Goal: Task Accomplishment & Management: Complete application form

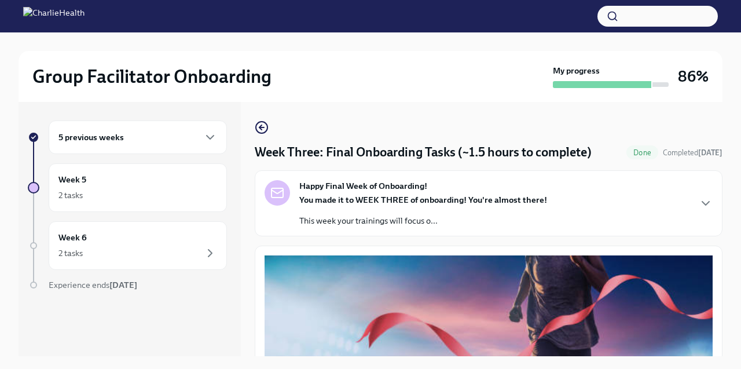
click at [157, 141] on div "5 previous weeks" at bounding box center [137, 137] width 159 height 14
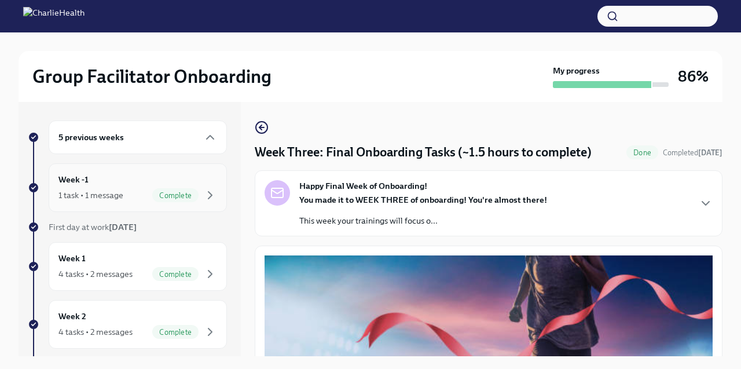
click at [153, 171] on div "Week -1 1 task • 1 message Complete" at bounding box center [138, 187] width 178 height 49
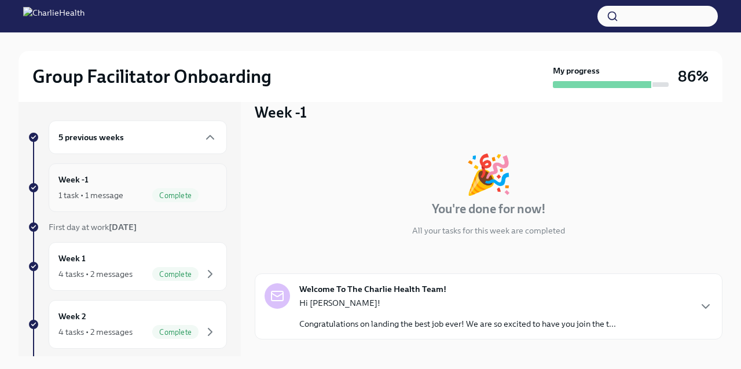
click at [129, 206] on div "Week -1 1 task • 1 message Complete" at bounding box center [138, 187] width 178 height 49
click at [129, 244] on div "Week 1 4 tasks • 2 messages Complete" at bounding box center [138, 266] width 178 height 49
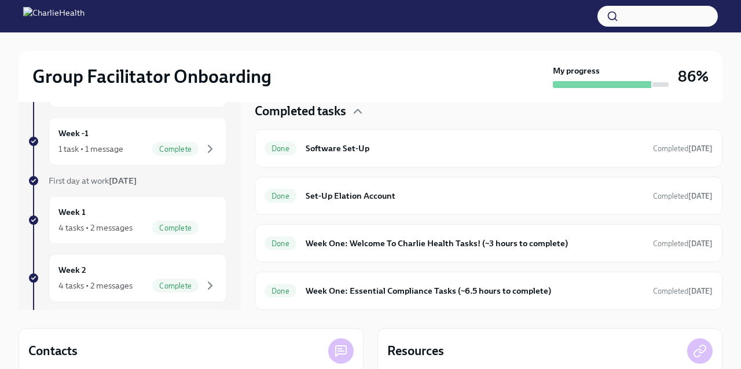
scroll to position [37, 0]
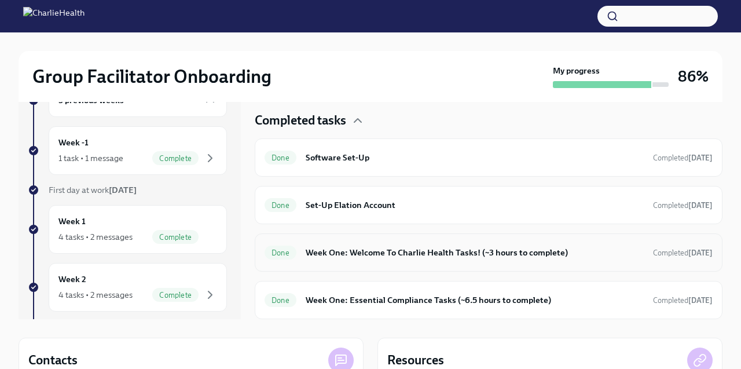
click at [375, 262] on div "Done Week One: Welcome To Charlie Health Tasks! (~3 hours to complete) Complete…" at bounding box center [489, 252] width 468 height 38
click at [359, 250] on h6 "Week One: Welcome To Charlie Health Tasks! (~3 hours to complete)" at bounding box center [475, 252] width 338 height 13
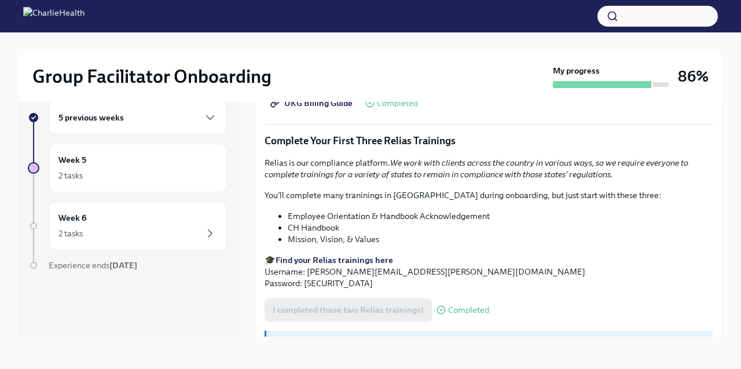
scroll to position [1298, 0]
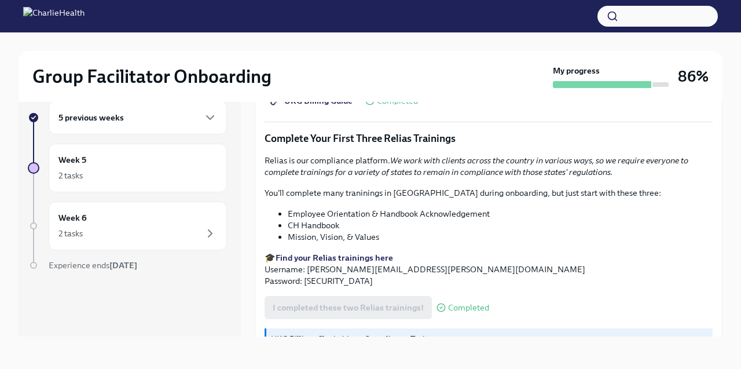
click at [315, 266] on p "🎓 Find your Relias trainings here Username: [PERSON_NAME][EMAIL_ADDRESS][PERSON…" at bounding box center [489, 269] width 448 height 35
copy p "ch1234"
click at [135, 185] on div "Week 5 2 tasks" at bounding box center [138, 168] width 178 height 49
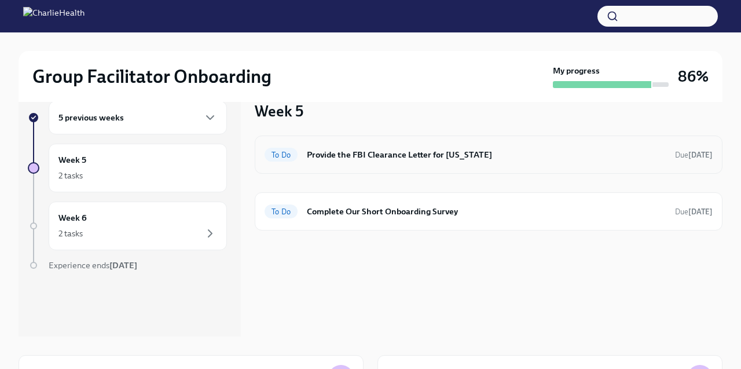
click at [337, 149] on h6 "Provide the FBI Clearance Letter for [US_STATE]" at bounding box center [486, 154] width 359 height 13
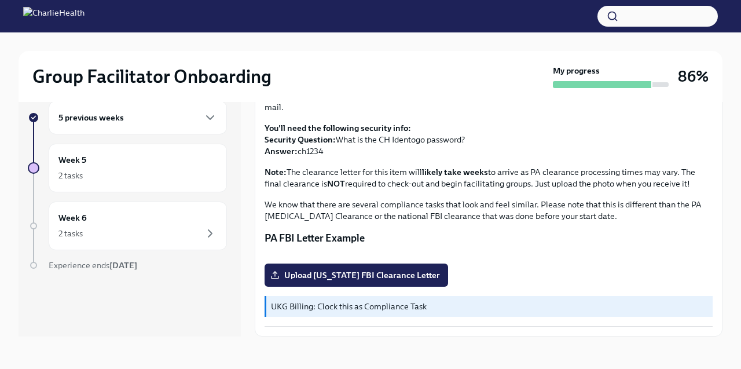
scroll to position [252, 0]
click at [340, 269] on span "Upload [US_STATE] FBI Clearance Letter" at bounding box center [356, 275] width 167 height 12
click at [0, 0] on input "Upload [US_STATE] FBI Clearance Letter" at bounding box center [0, 0] width 0 height 0
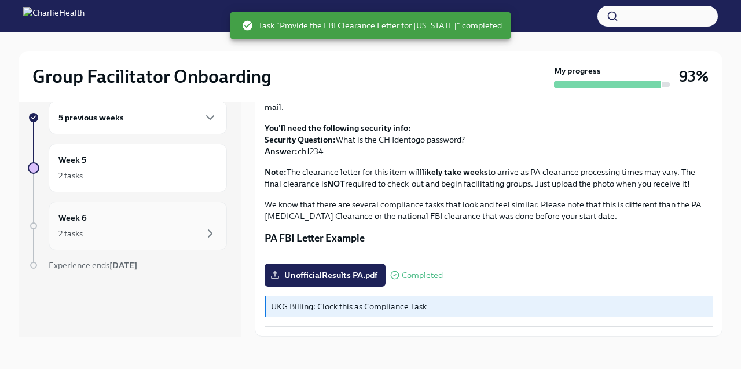
click at [178, 228] on div "2 tasks" at bounding box center [137, 233] width 159 height 14
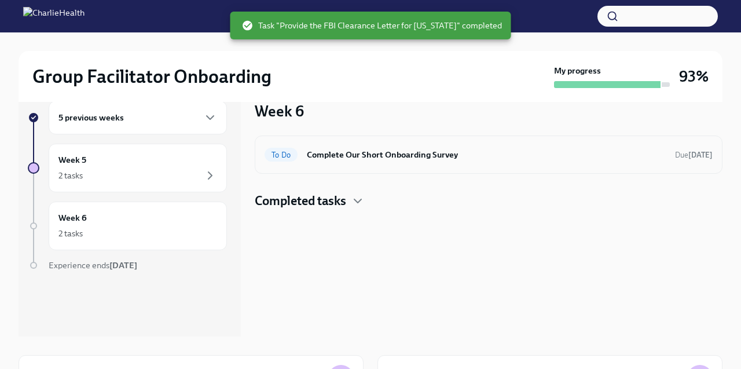
click at [366, 171] on div "To Do Complete Our Short Onboarding Survey Due [DATE]" at bounding box center [489, 154] width 468 height 38
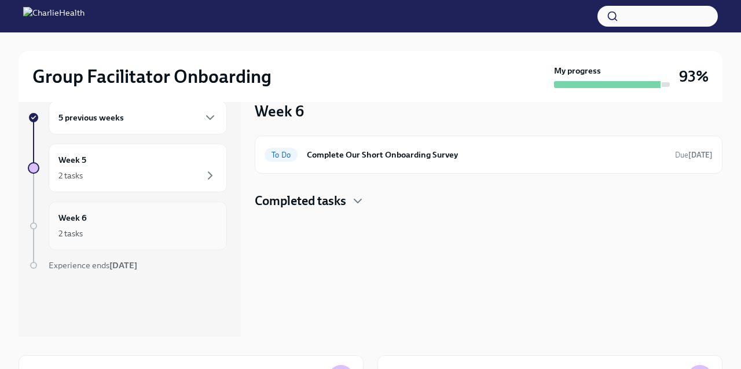
click at [160, 221] on div "Week 6 2 tasks" at bounding box center [137, 225] width 159 height 29
click at [368, 156] on h6 "Complete Our Short Onboarding Survey" at bounding box center [486, 154] width 359 height 13
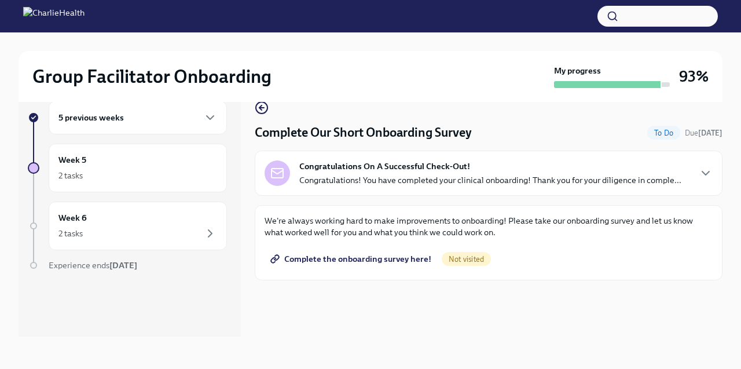
click at [341, 256] on span "Complete the onboarding survey here!" at bounding box center [352, 259] width 159 height 12
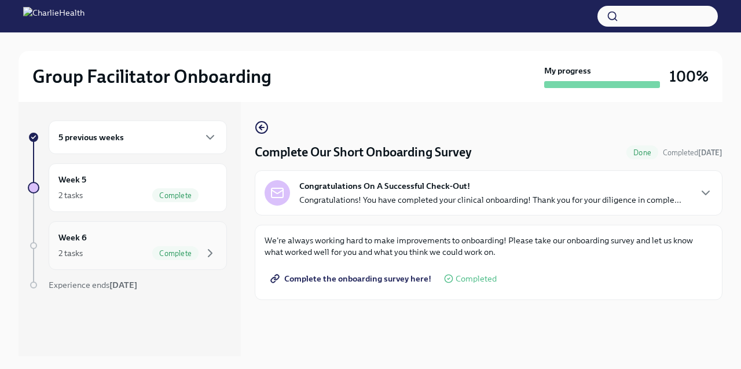
click at [115, 247] on div "2 tasks Complete" at bounding box center [137, 253] width 159 height 14
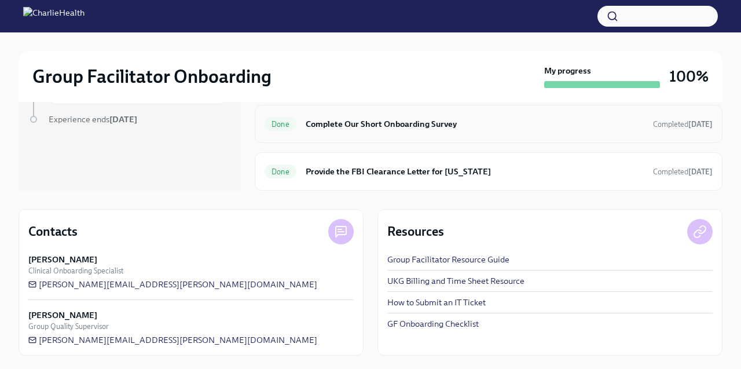
scroll to position [166, 0]
click at [350, 235] on div at bounding box center [340, 230] width 25 height 25
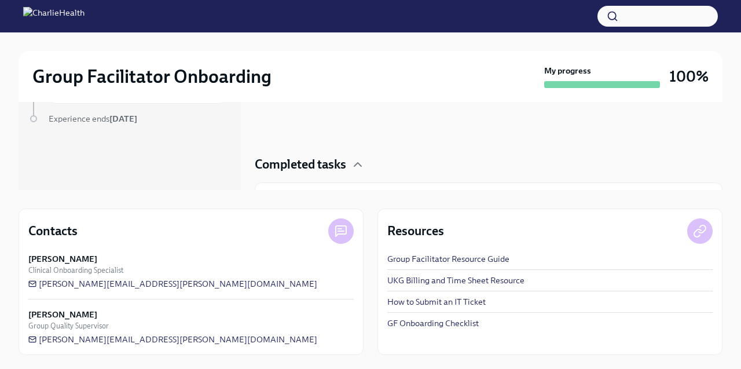
scroll to position [0, 0]
